Goal: Book appointment/travel/reservation

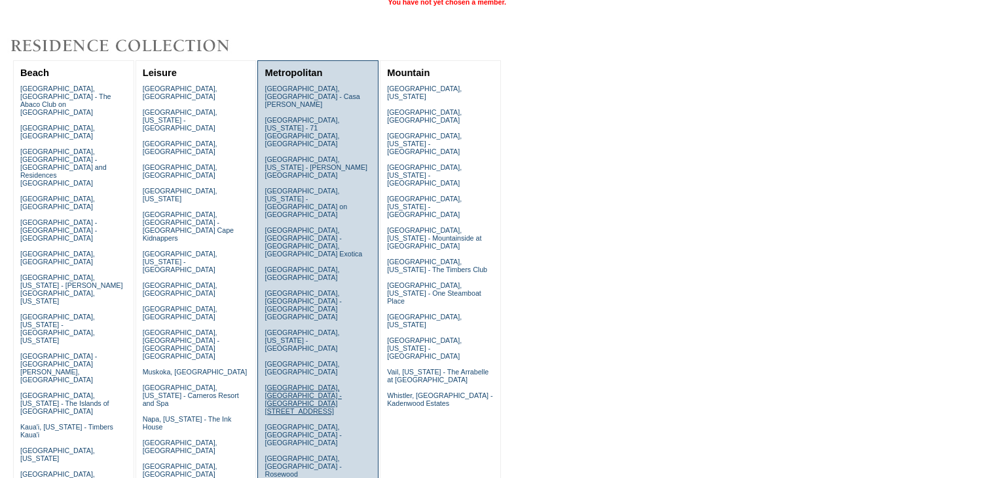
scroll to position [105, 0]
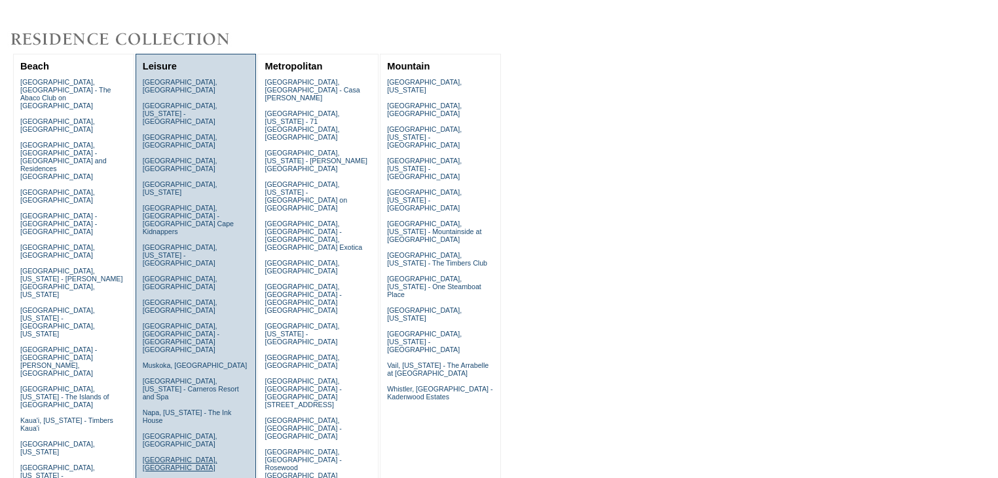
click at [168, 455] on link "[GEOGRAPHIC_DATA], [GEOGRAPHIC_DATA]" at bounding box center [180, 463] width 75 height 16
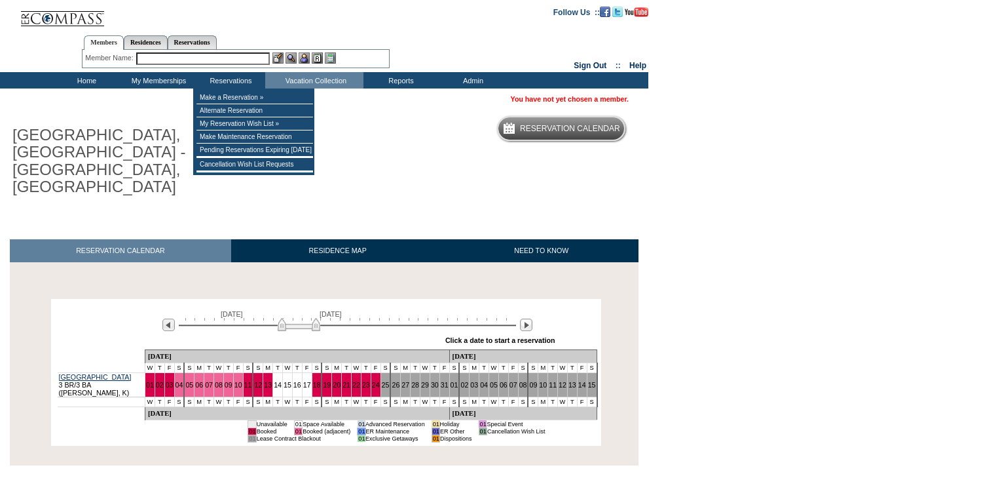
click at [185, 55] on input "text" at bounding box center [203, 58] width 134 height 12
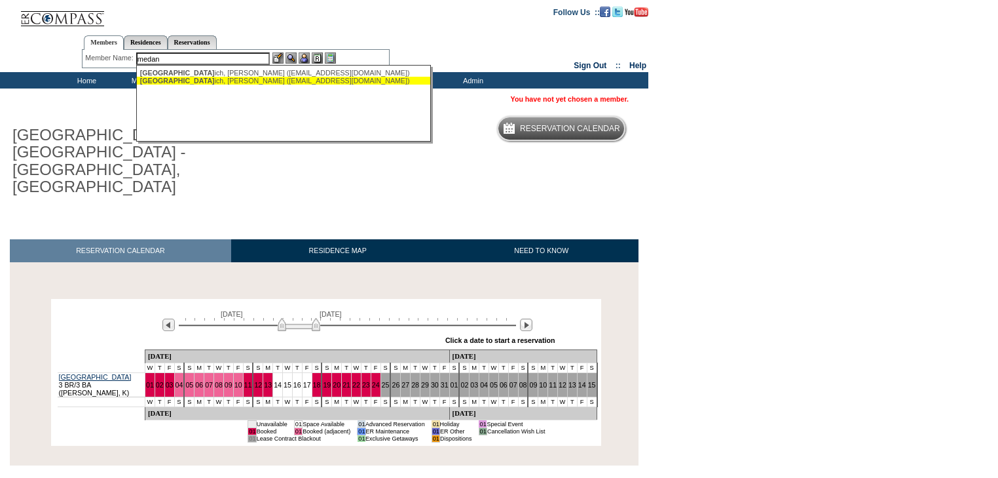
click at [202, 79] on div "Medan ich, David (dmedanich@mac.com)" at bounding box center [284, 81] width 288 height 8
type input "Medanich, David (dmedanich@mac.com)"
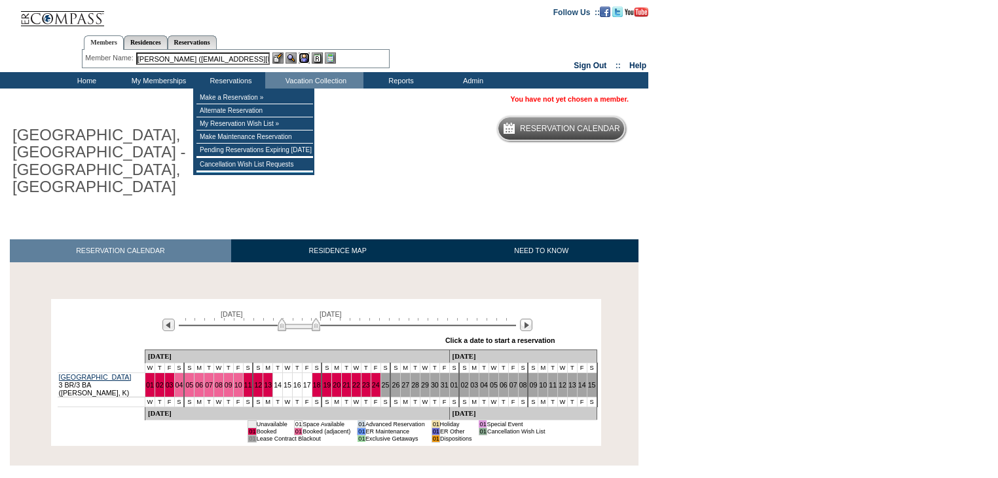
click at [304, 56] on img at bounding box center [304, 57] width 11 height 11
click at [293, 57] on img at bounding box center [291, 57] width 11 height 11
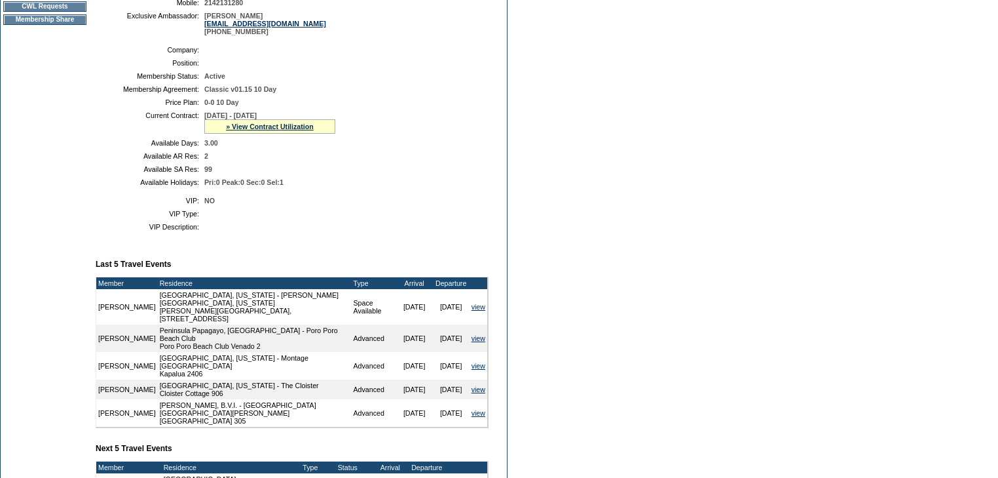
scroll to position [250, 0]
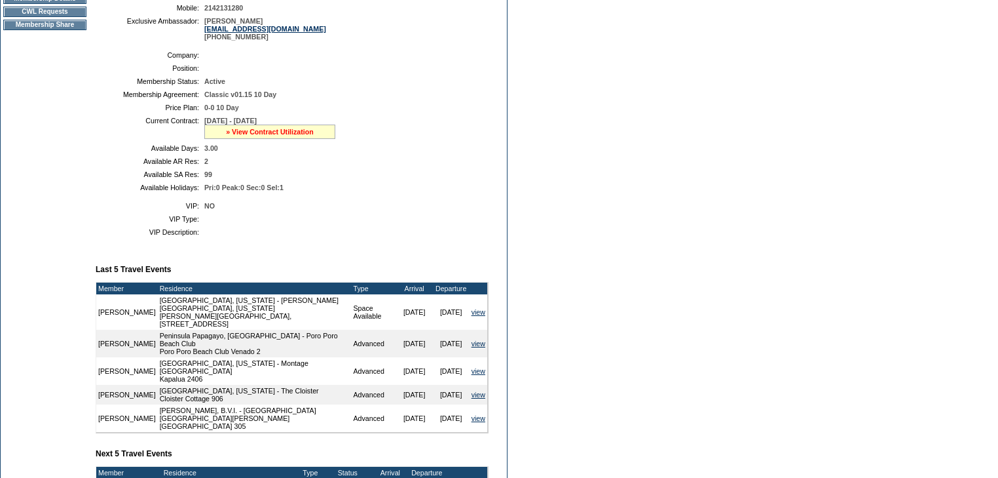
click at [280, 136] on link "» View Contract Utilization" at bounding box center [270, 132] width 88 height 8
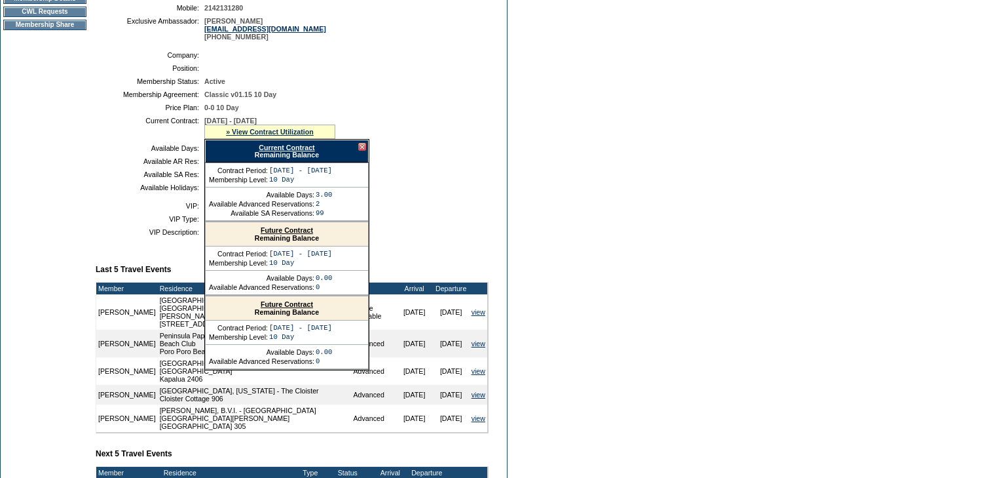
click at [302, 151] on link "Current Contract" at bounding box center [287, 147] width 56 height 8
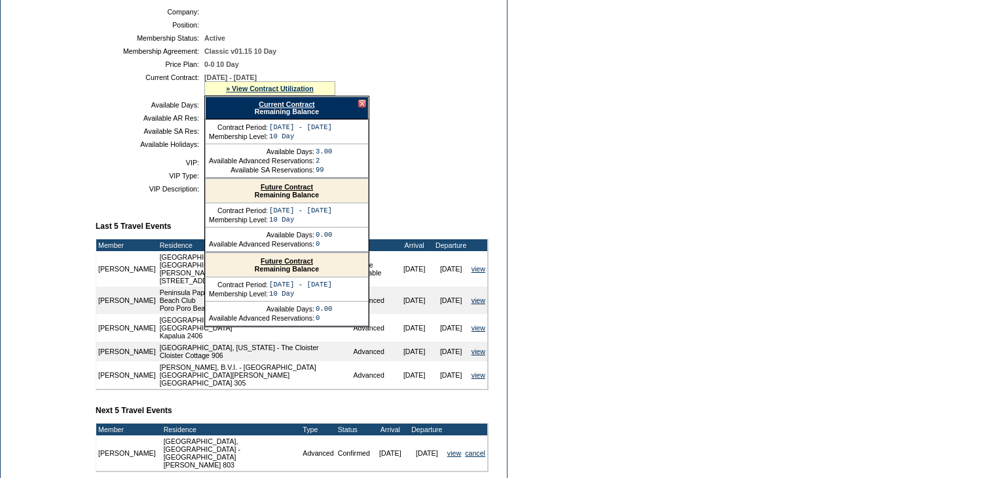
scroll to position [354, 0]
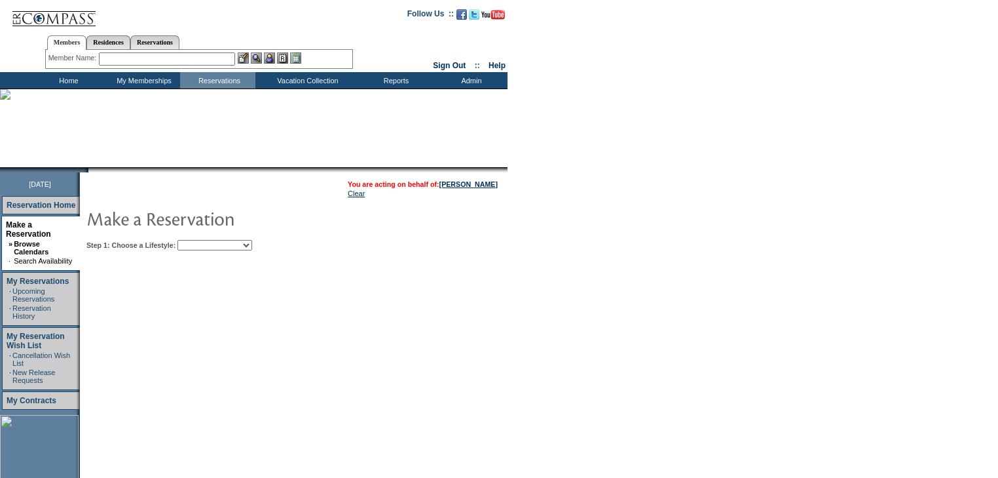
click at [252, 244] on select "Beach Leisure Metropolitan Mountain OIAL for Adventure OIAL for Couples OIAL fo…" at bounding box center [215, 245] width 75 height 10
select select "Beach"
click at [200, 240] on select "Beach Leisure Metropolitan Mountain OIAL for Adventure OIAL for Couples OIAL fo…" at bounding box center [215, 245] width 75 height 10
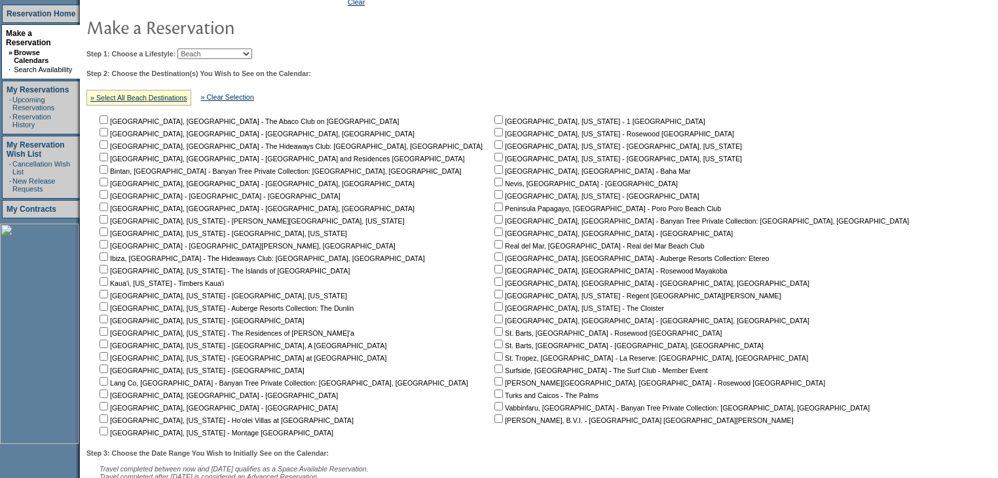
scroll to position [262, 0]
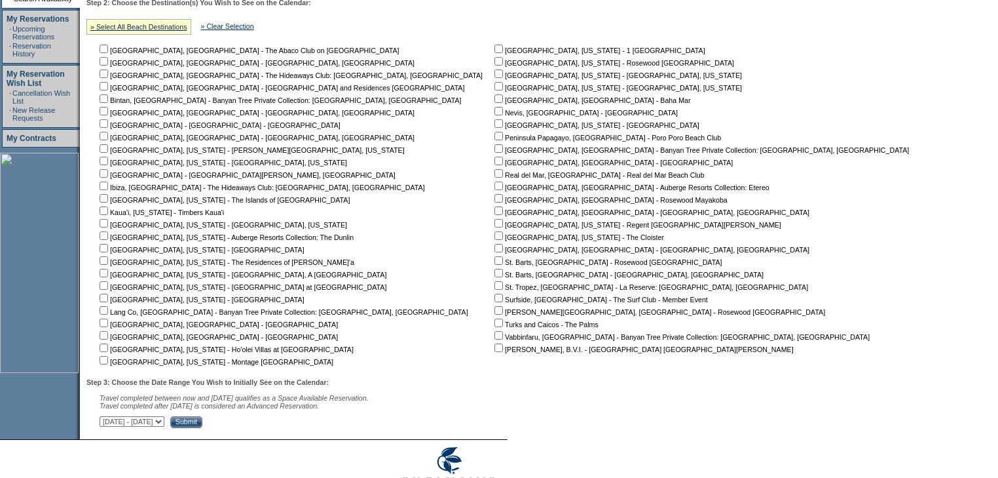
click at [495, 199] on input "checkbox" at bounding box center [499, 198] width 9 height 9
checkbox input "true"
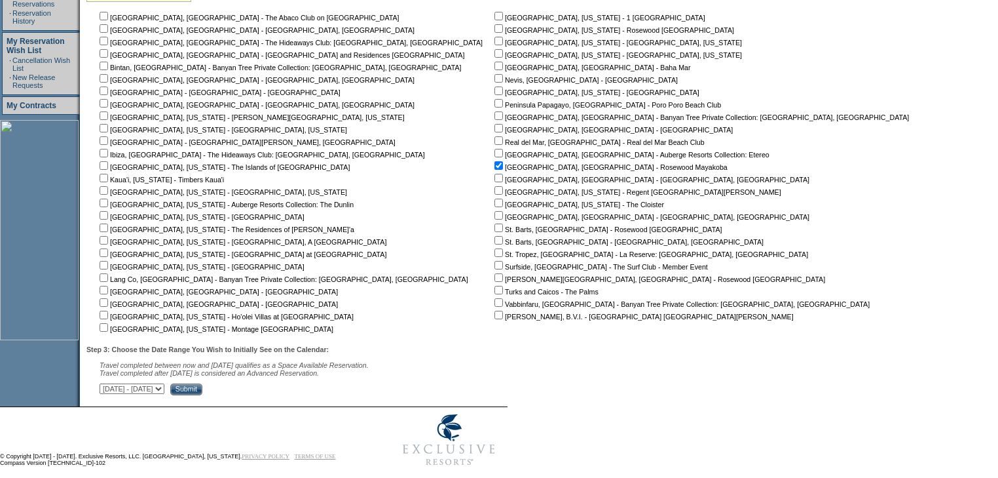
scroll to position [312, 0]
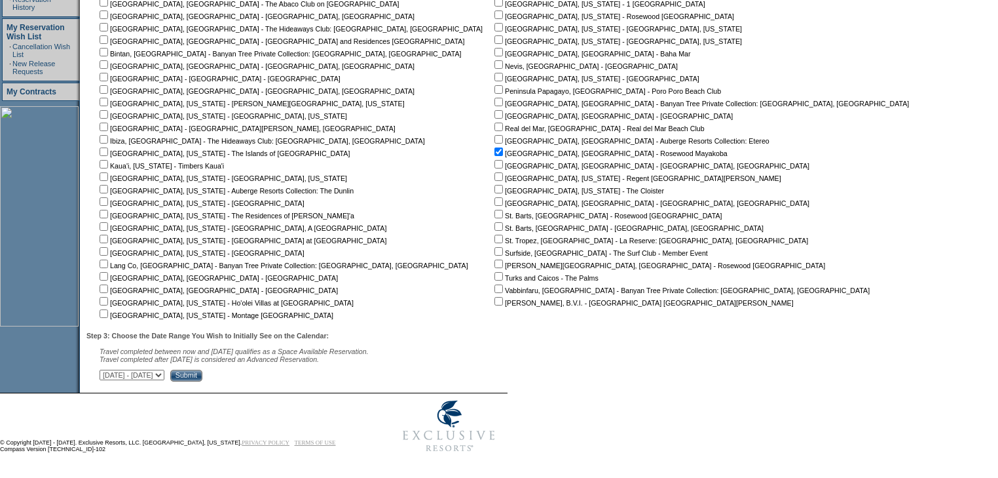
click at [202, 375] on input "Submit" at bounding box center [186, 375] width 32 height 12
